Goal: Transaction & Acquisition: Subscribe to service/newsletter

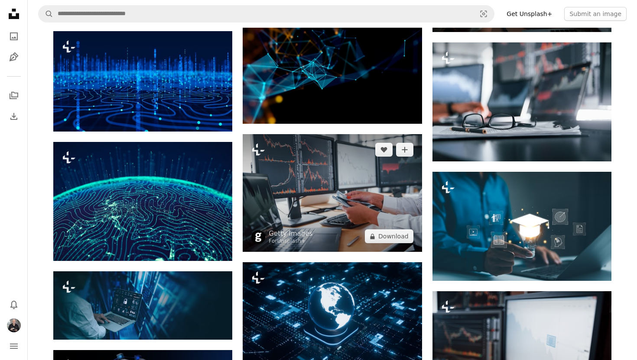
scroll to position [3557, 0]
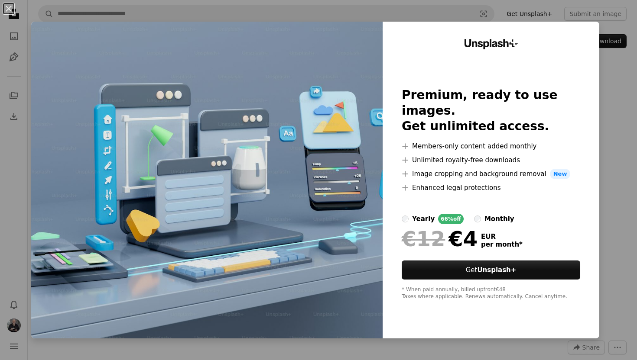
click at [614, 284] on div "An X shape Unsplash+ Premium, ready to use images. Get unlimited access. A plus…" at bounding box center [318, 180] width 637 height 360
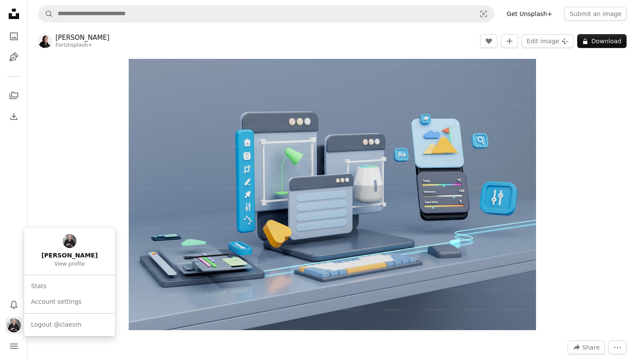
click at [14, 327] on img "Profile" at bounding box center [14, 326] width 14 height 14
click at [47, 302] on link "Account settings" at bounding box center [70, 303] width 84 height 16
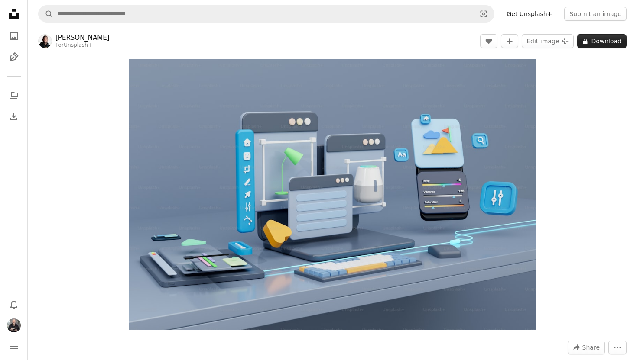
click at [595, 40] on button "A lock Download" at bounding box center [601, 41] width 49 height 14
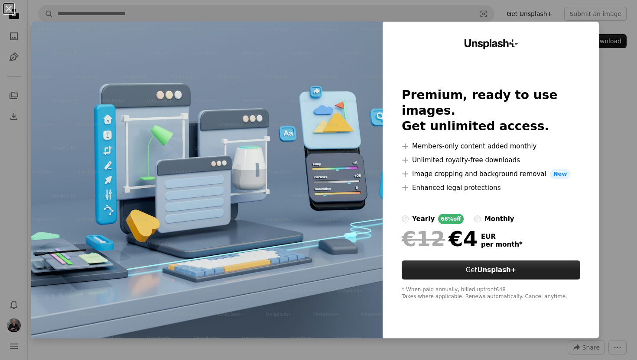
click at [445, 261] on link "Get Unsplash+" at bounding box center [491, 270] width 178 height 19
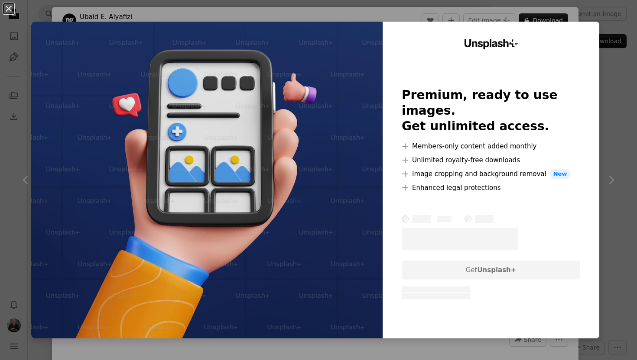
scroll to position [7449, 0]
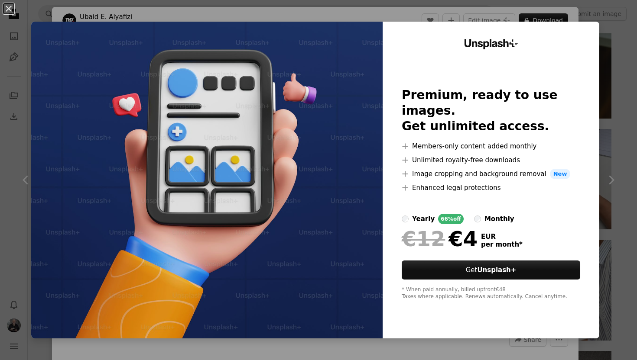
click at [193, 15] on div "An X shape Unsplash+ Premium, ready to use images. Get unlimited access. A plus…" at bounding box center [318, 180] width 637 height 360
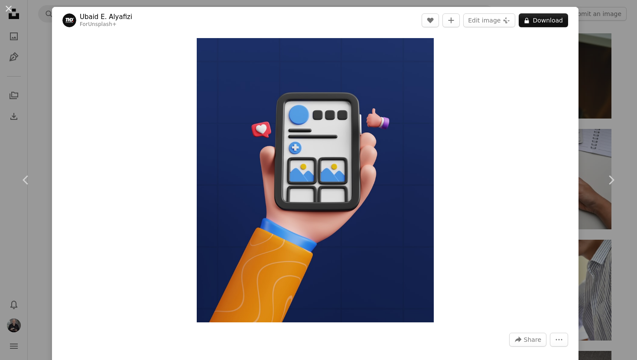
click at [38, 136] on div "An X shape Chevron left Chevron right [PERSON_NAME] Alyafizi For Unsplash+ A he…" at bounding box center [318, 180] width 637 height 360
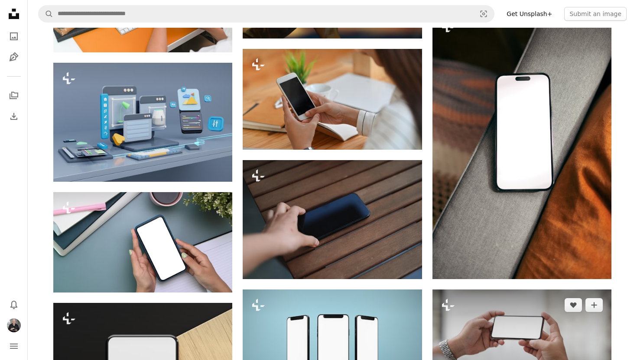
scroll to position [7784, 0]
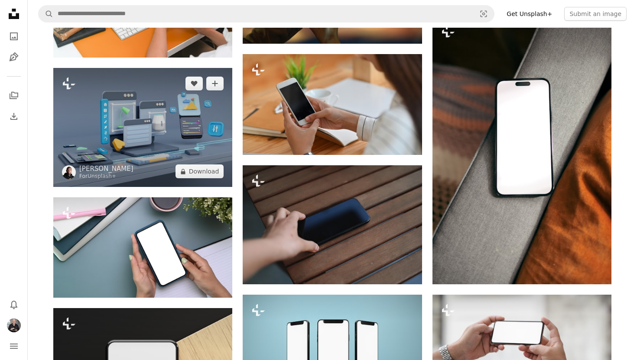
drag, startPoint x: 201, startPoint y: 172, endPoint x: 213, endPoint y: 144, distance: 29.9
click at [213, 144] on div "Plus sign for Unsplash+ A heart A plus sign [PERSON_NAME] For Unsplash+ A lock …" at bounding box center [142, 127] width 179 height 119
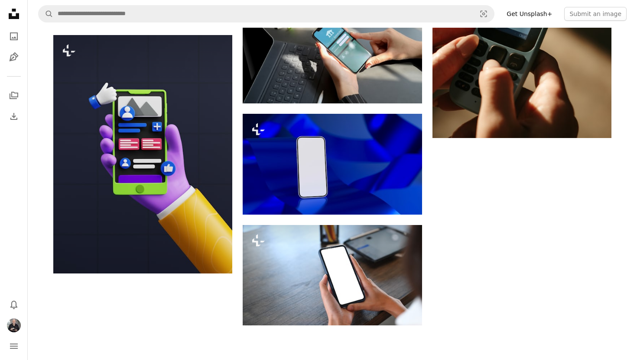
scroll to position [15937, 0]
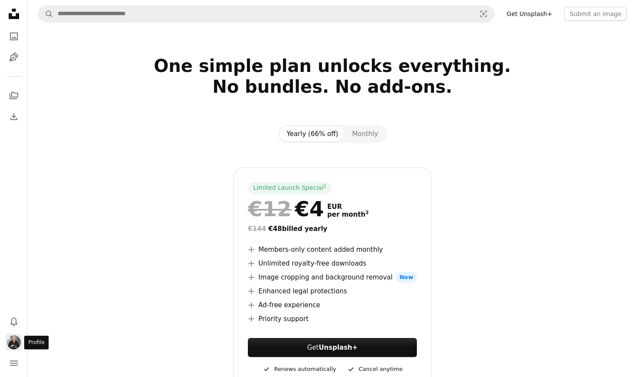
click at [11, 338] on img "Profile" at bounding box center [14, 342] width 14 height 14
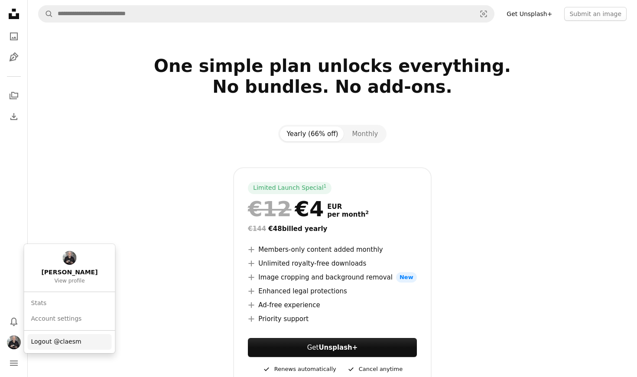
click at [49, 338] on span "Logout @claesm" at bounding box center [56, 341] width 50 height 9
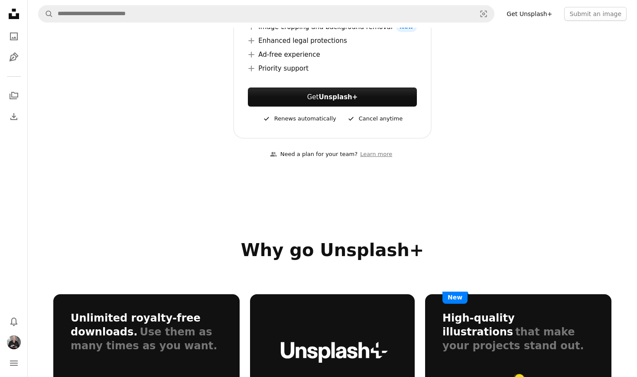
scroll to position [259, 0]
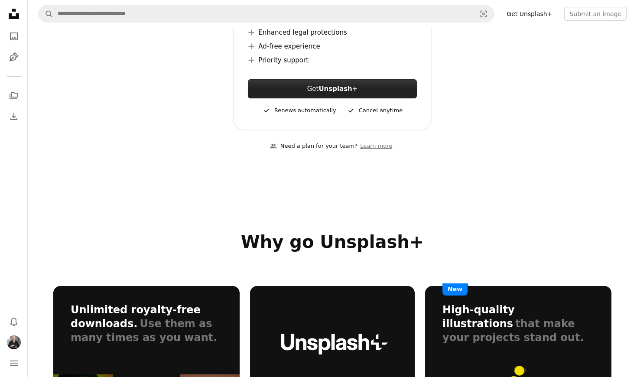
click at [323, 86] on strong "Unsplash+" at bounding box center [337, 89] width 39 height 8
